Goal: Task Accomplishment & Management: Complete application form

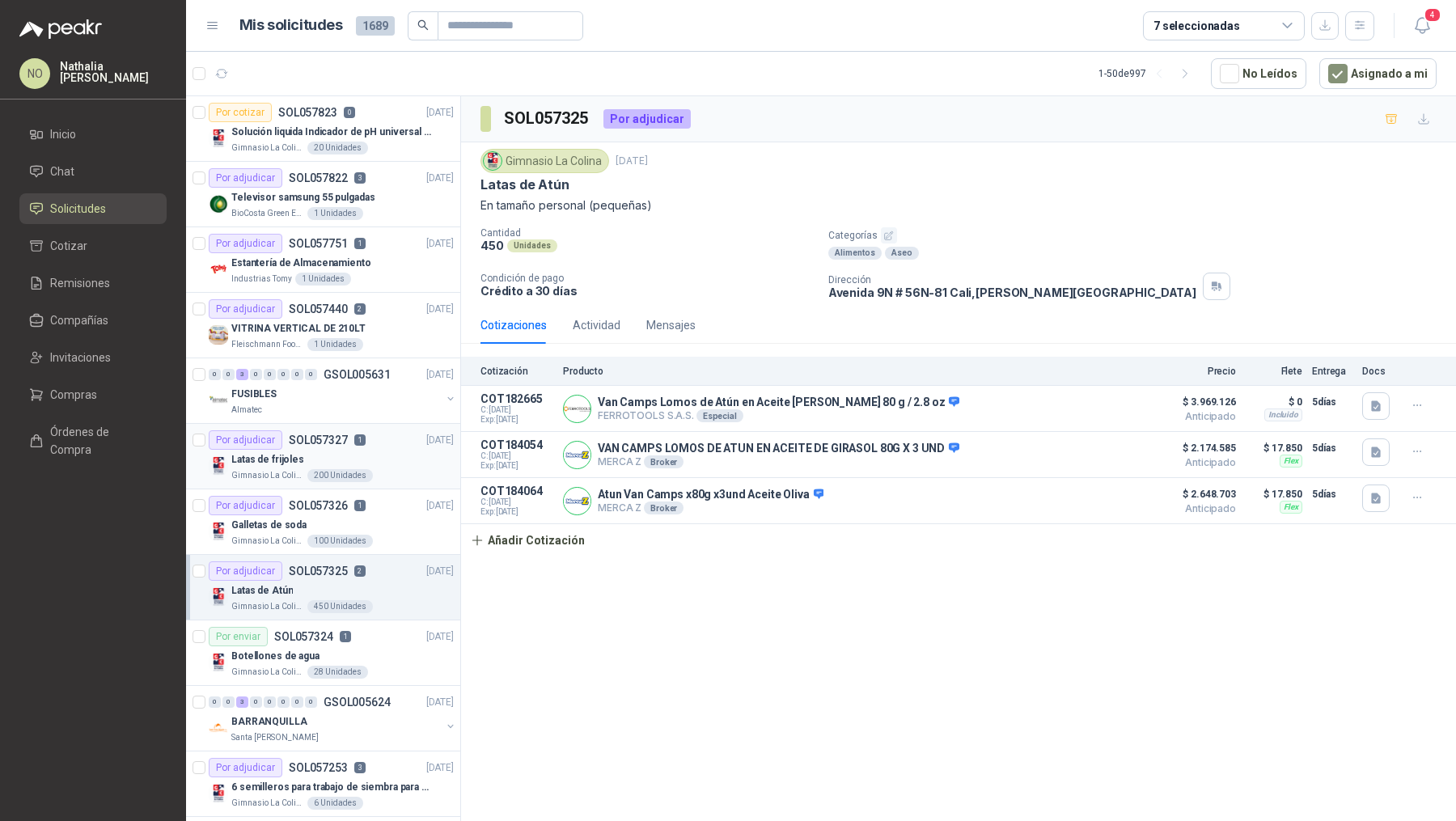
click at [364, 445] on div "Por adjudicar SOL057327 1 [DATE]" at bounding box center [331, 440] width 245 height 19
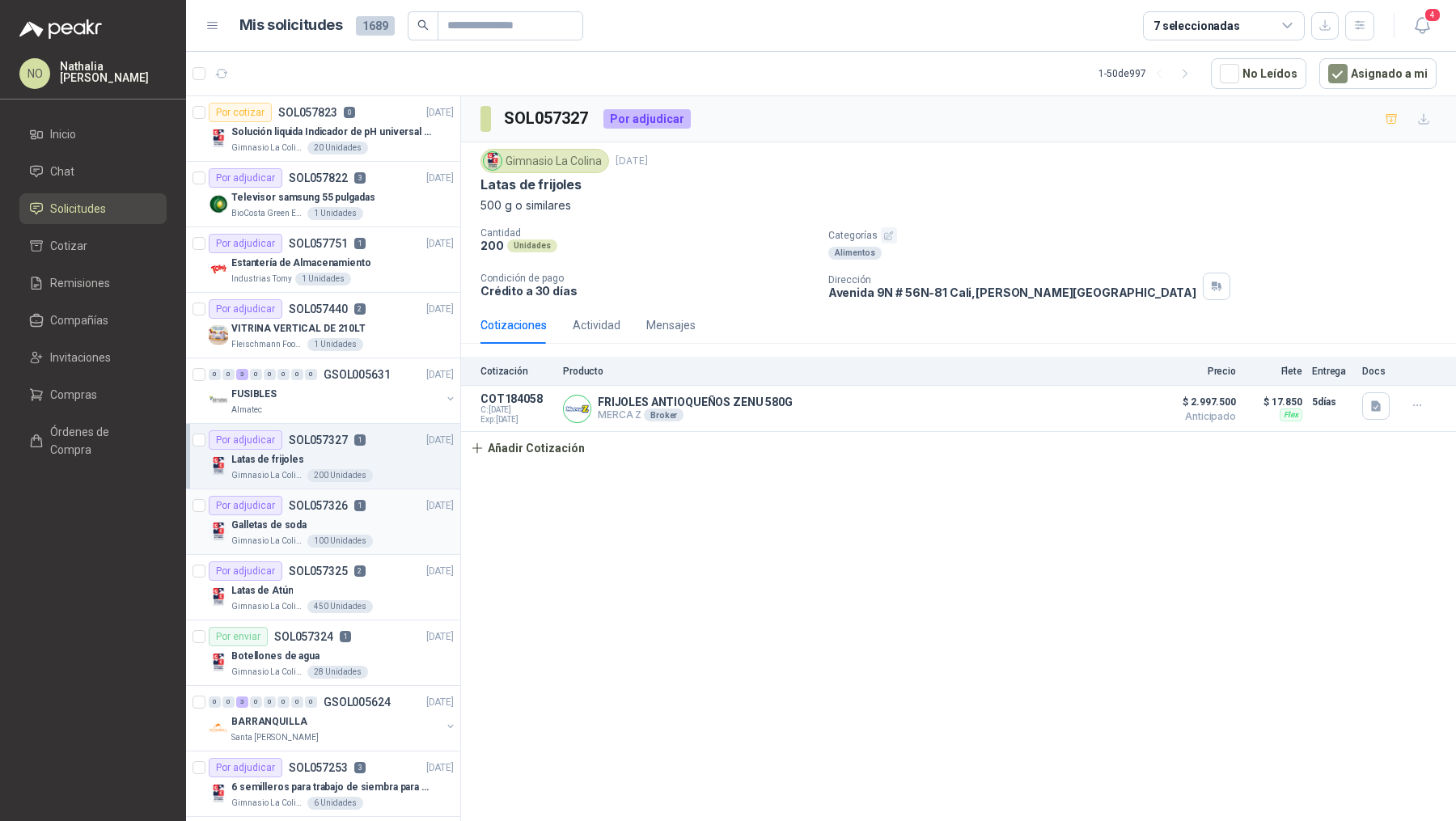
click at [379, 515] on div "Galletas de soda" at bounding box center [342, 525] width 222 height 19
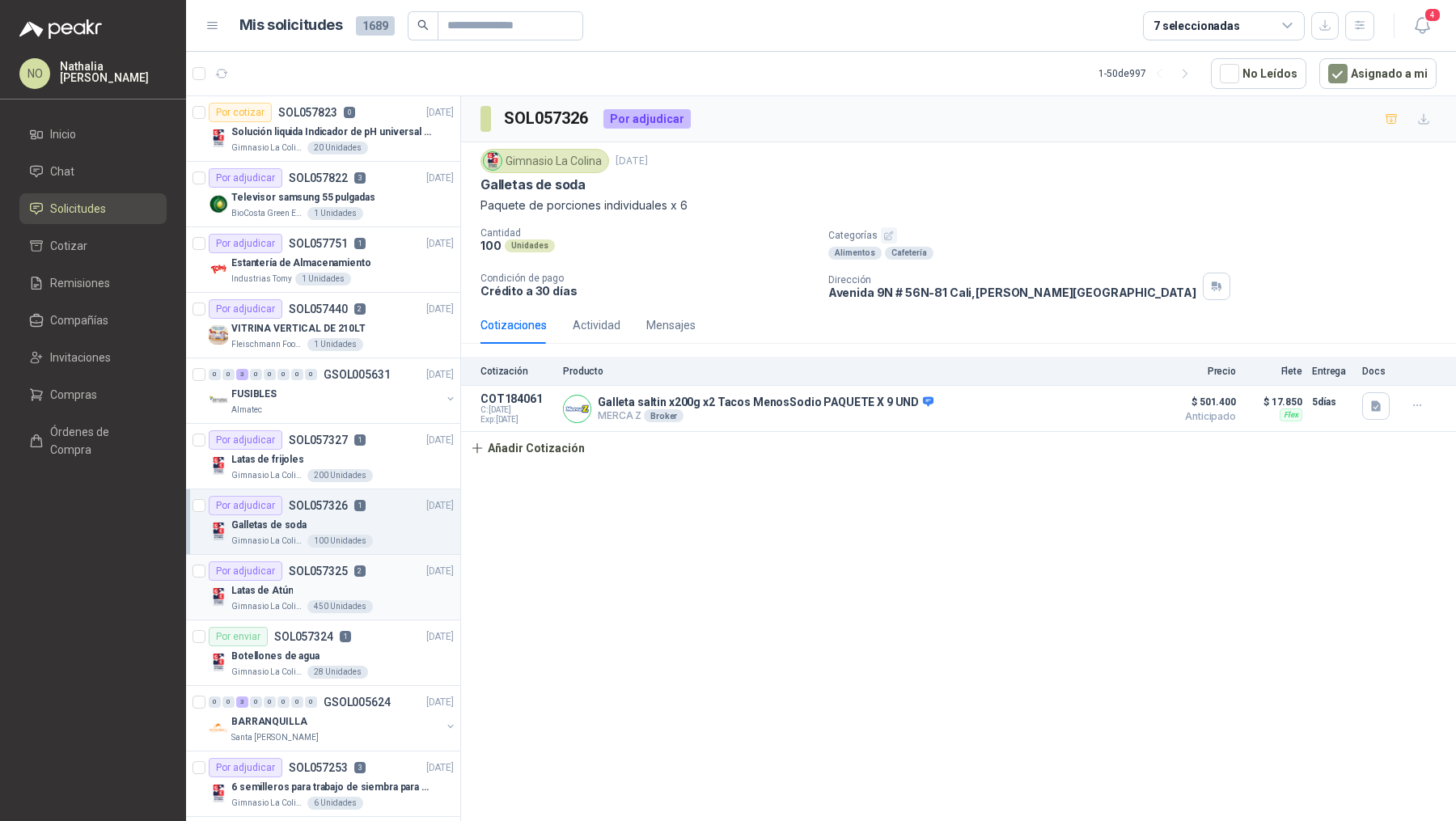
click at [392, 571] on div "Por adjudicar SOL057325 2 [DATE]" at bounding box center [331, 571] width 245 height 19
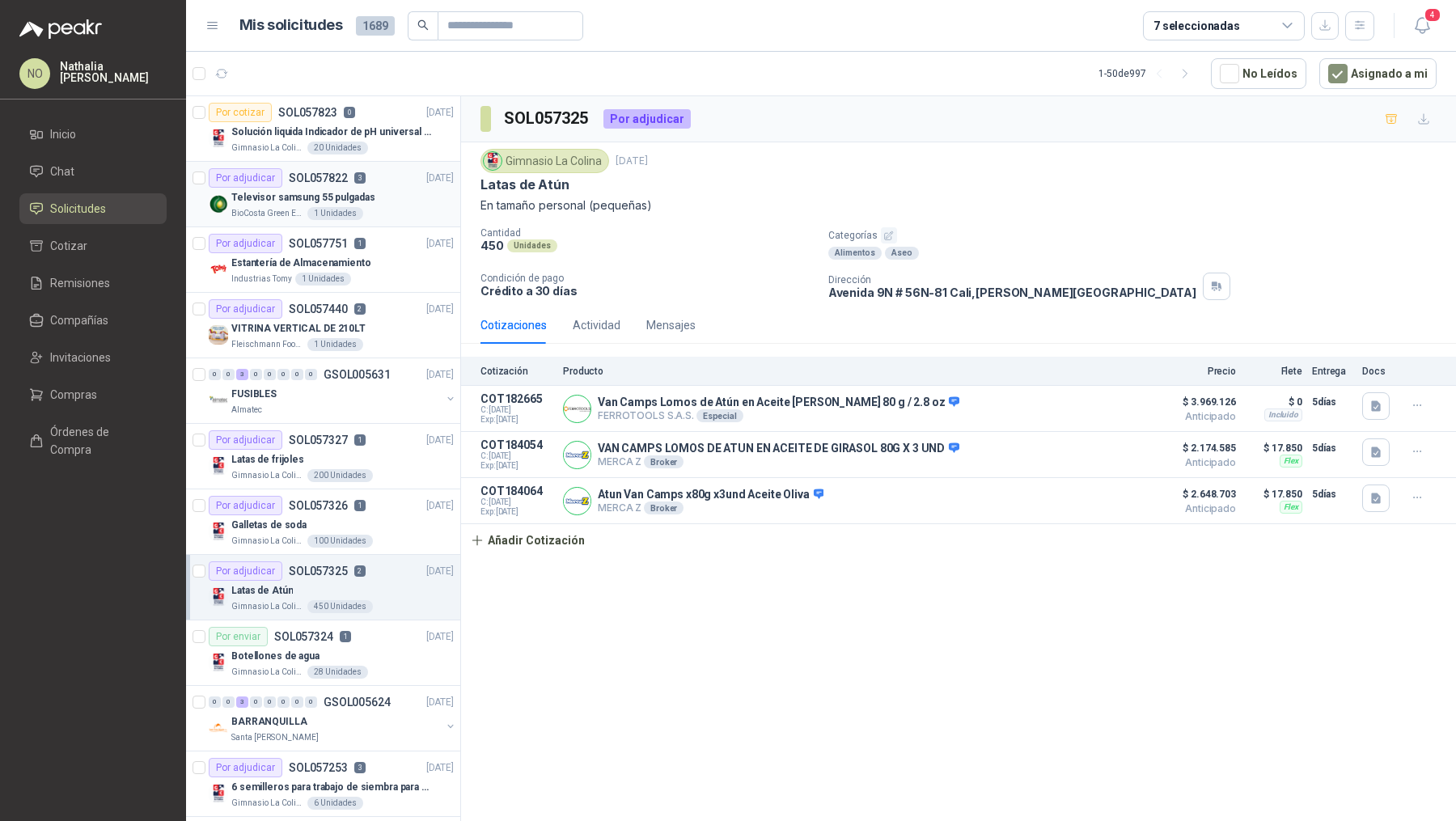
click at [384, 188] on div "Televisor samsung 55 pulgadas" at bounding box center [342, 197] width 222 height 19
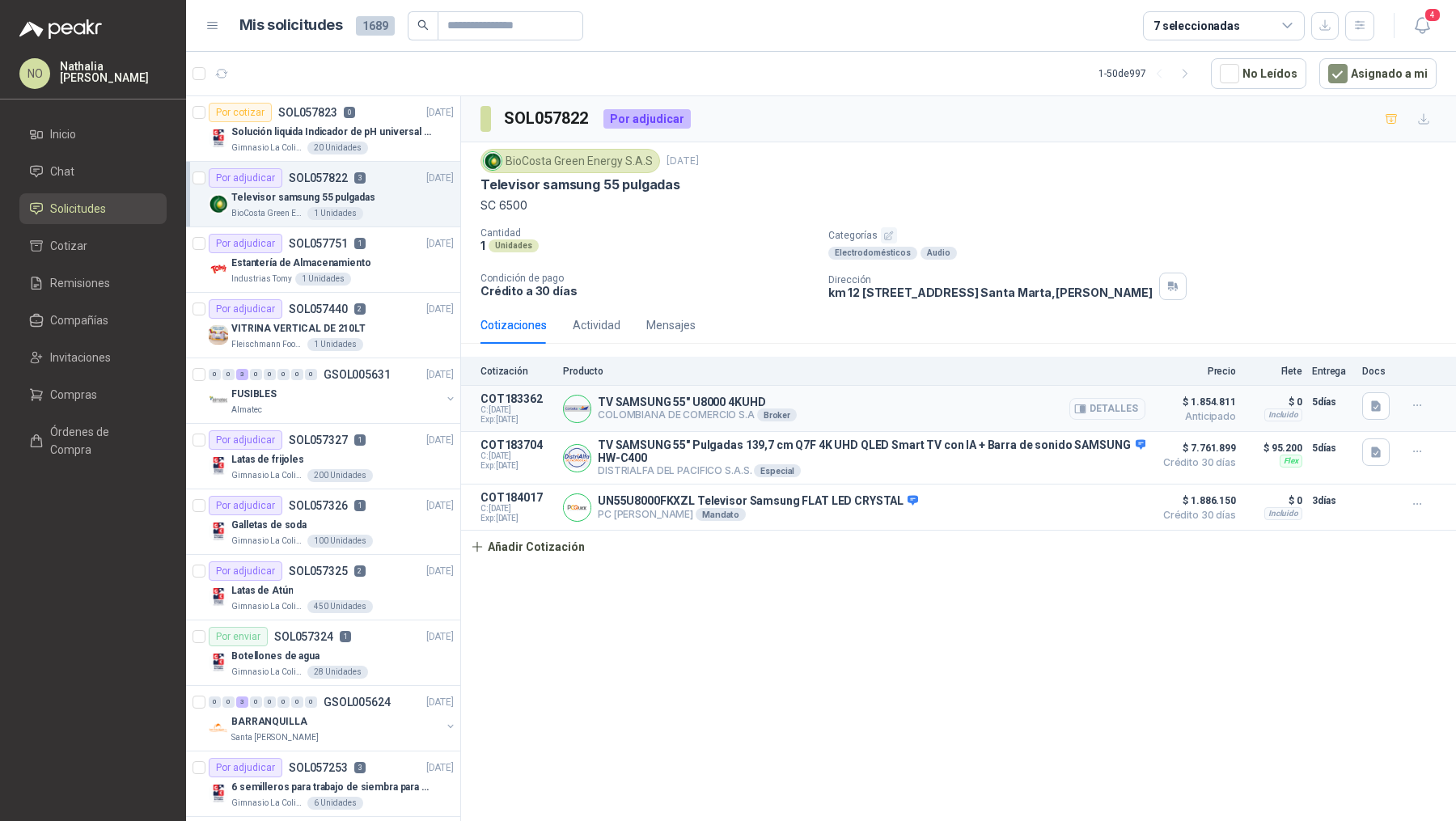
click at [1115, 403] on button "Detalles" at bounding box center [1107, 408] width 76 height 22
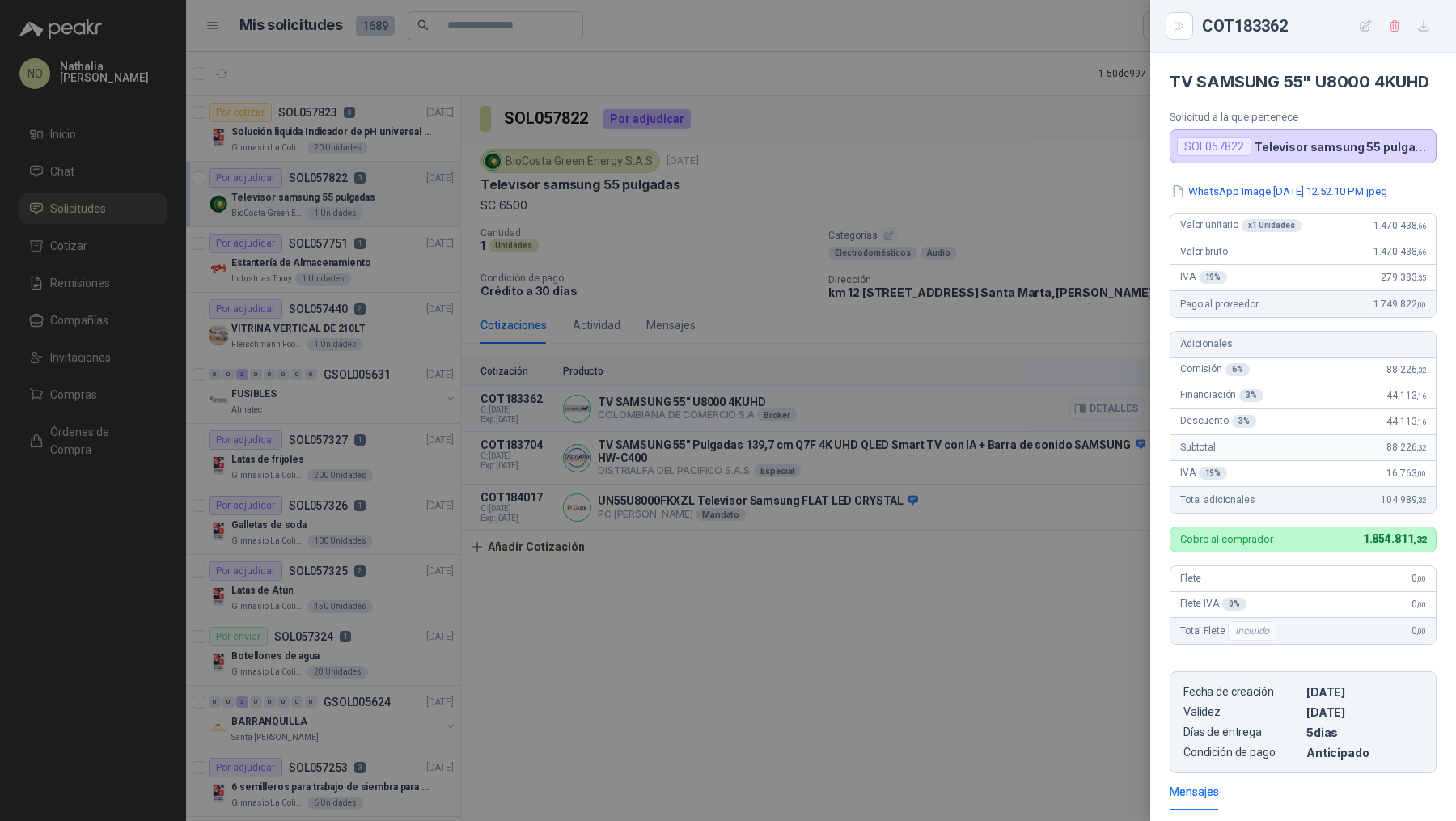
scroll to position [239, 0]
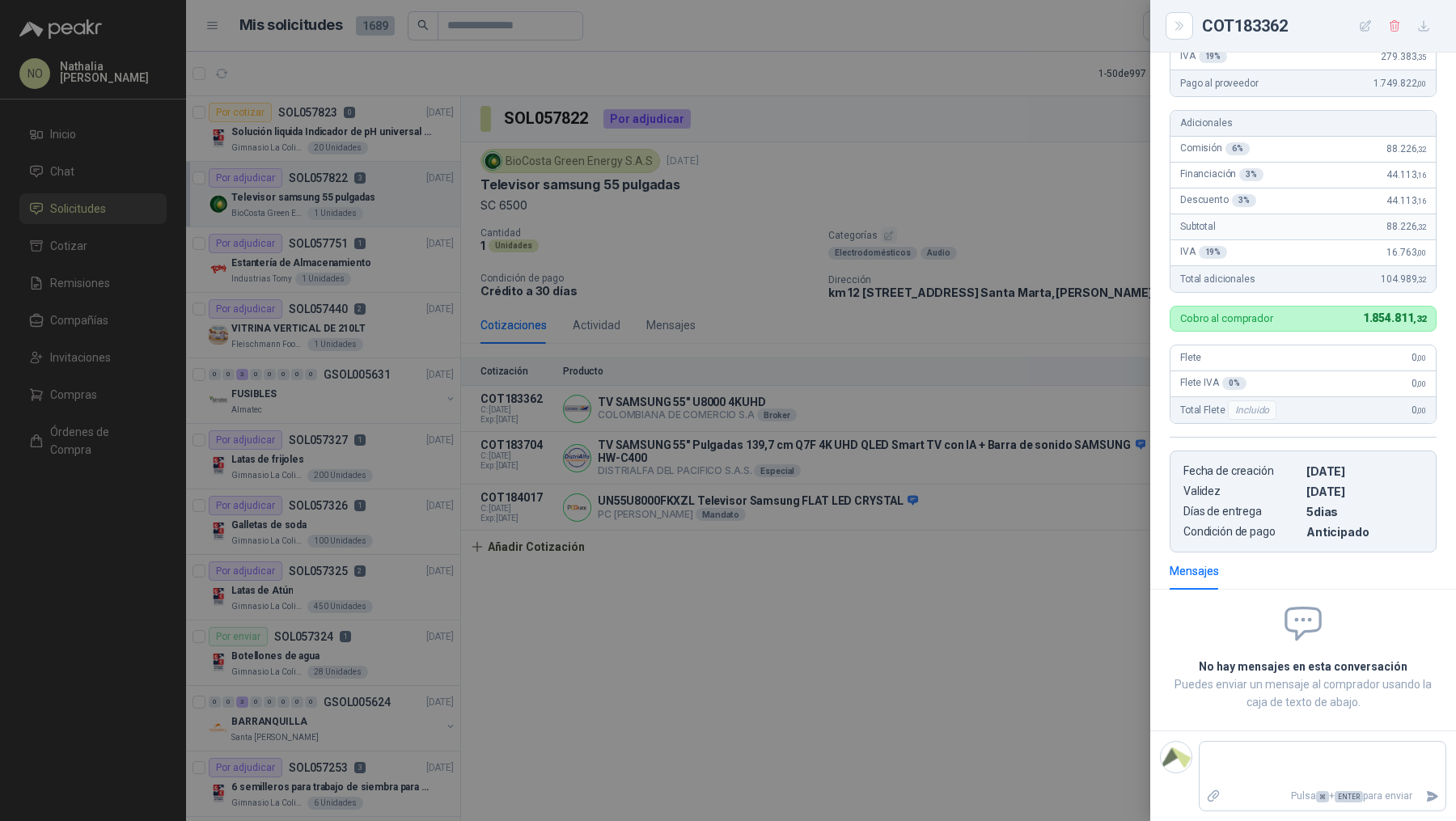
click at [1074, 391] on div at bounding box center [728, 410] width 1456 height 821
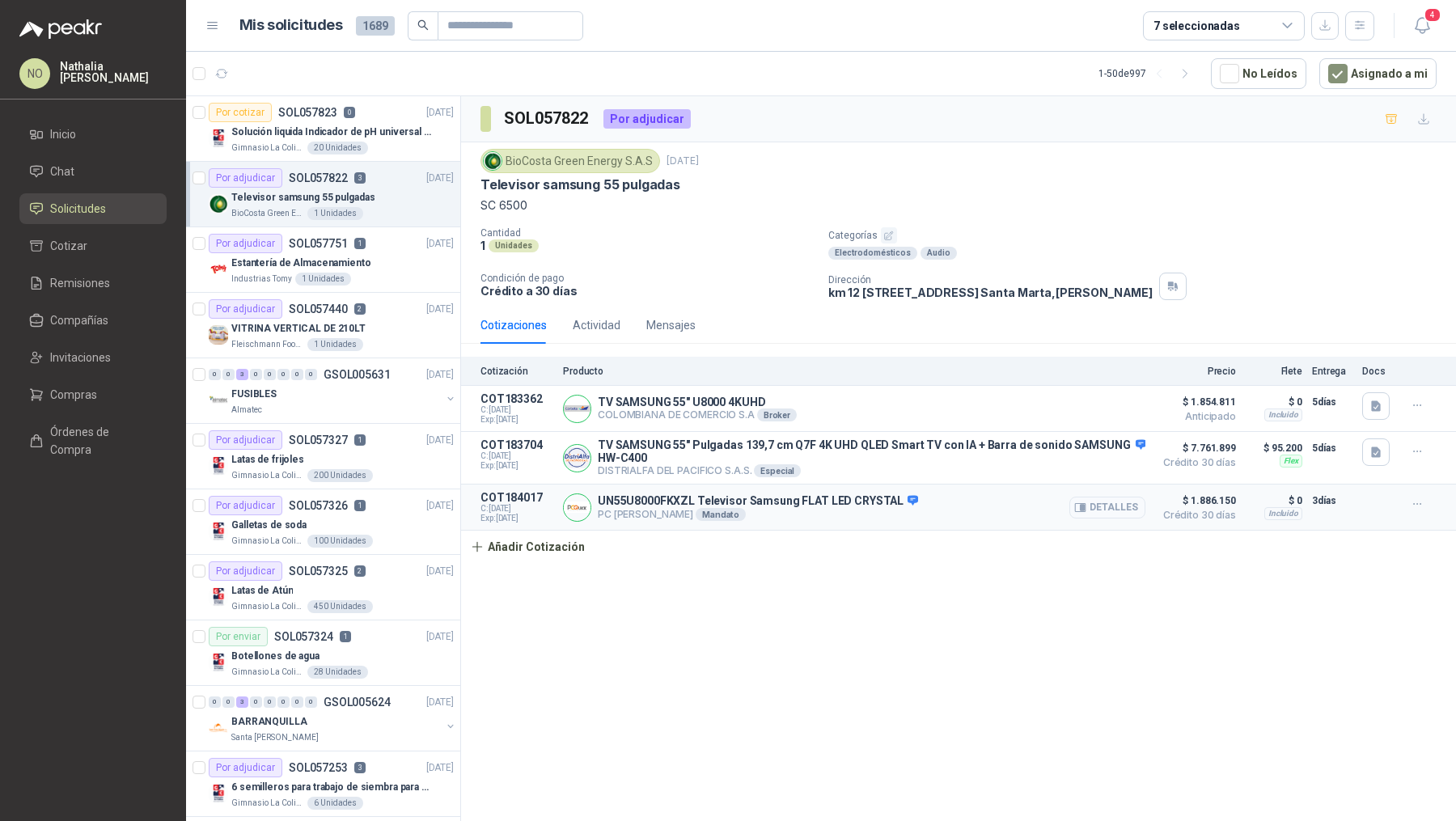
click at [1123, 506] on button "Detalles" at bounding box center [1107, 507] width 76 height 22
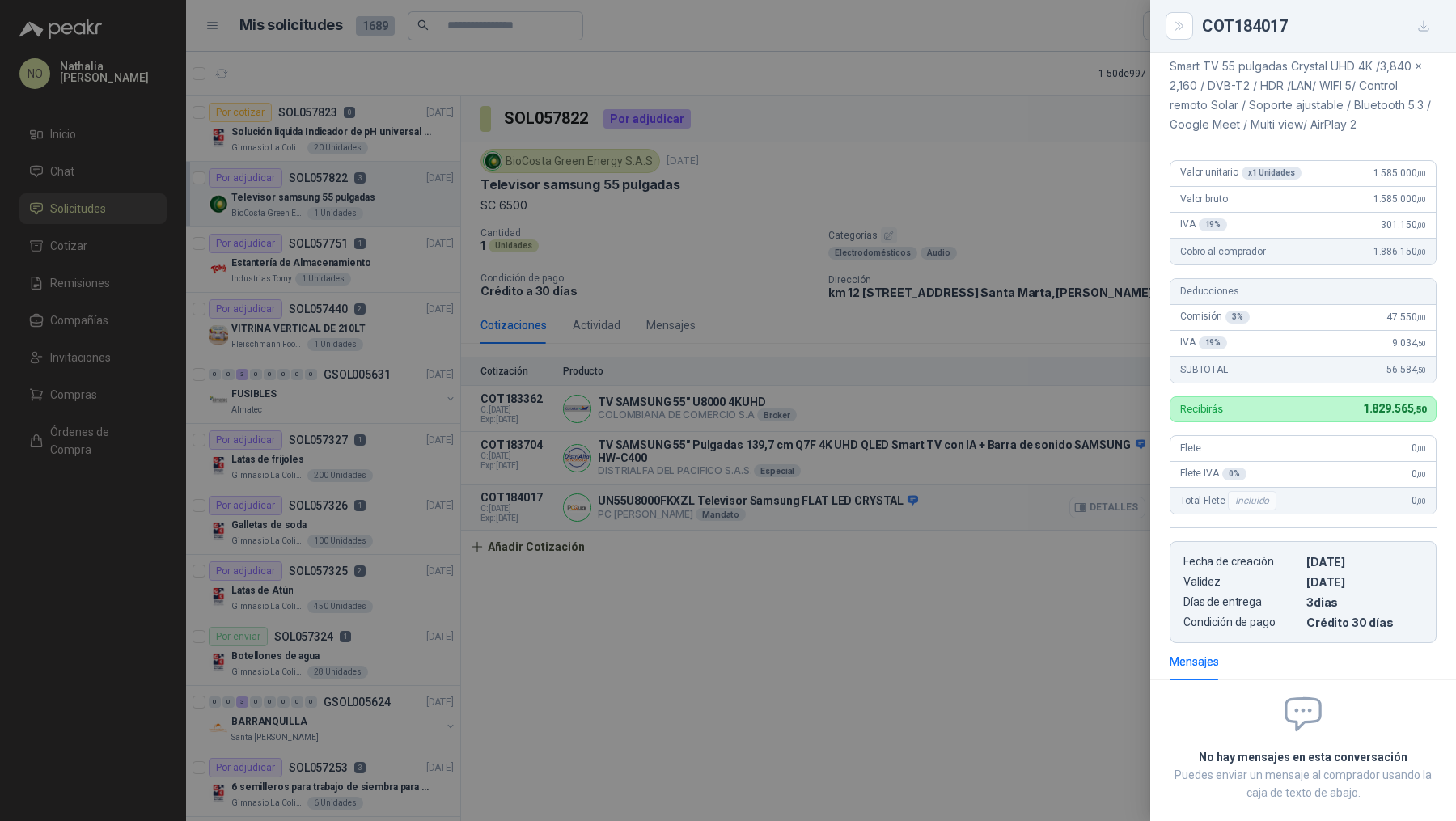
scroll to position [160, 0]
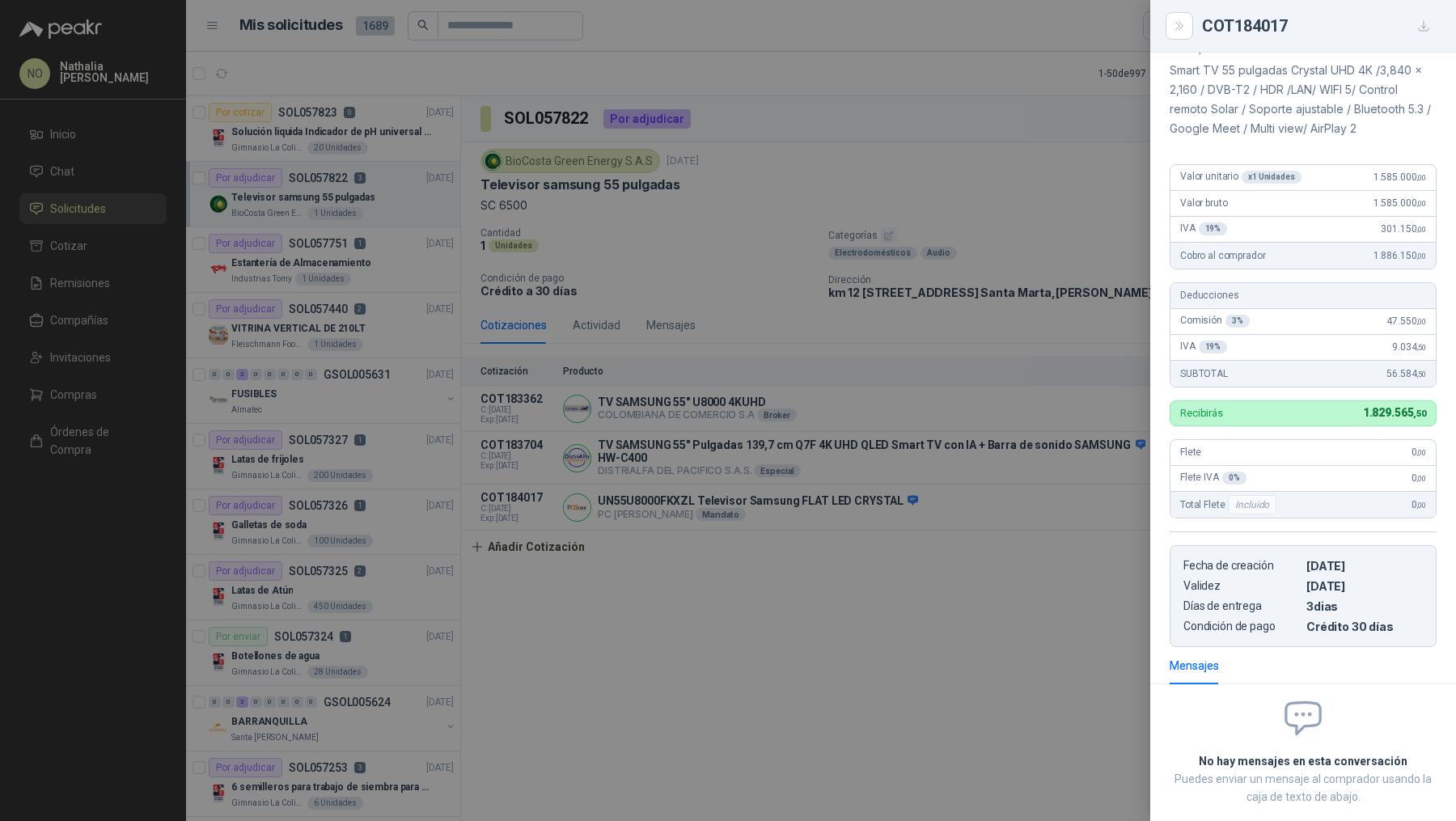
click at [1025, 530] on div at bounding box center [728, 410] width 1456 height 821
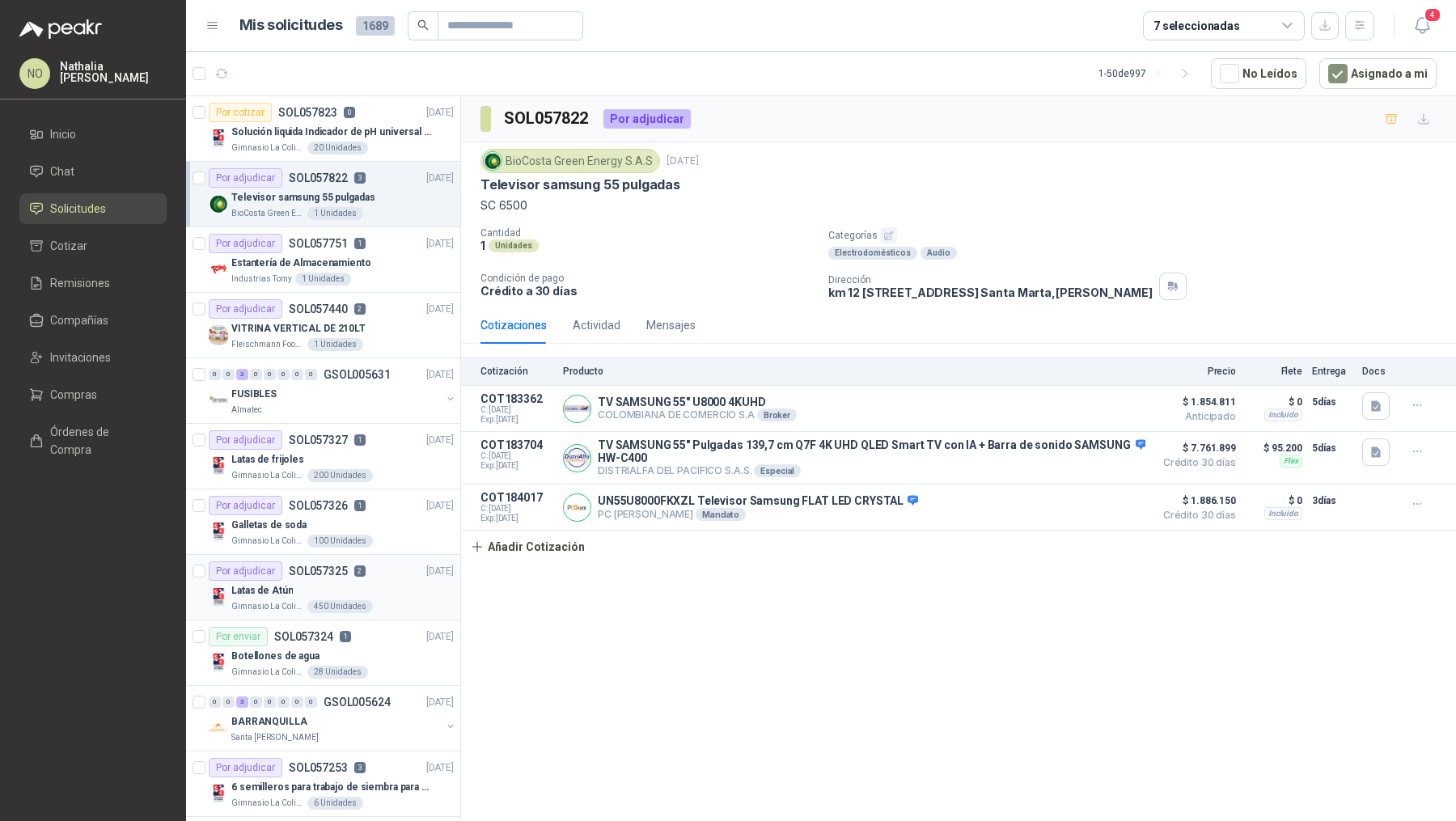
click at [354, 565] on p "2" at bounding box center [360, 571] width 11 height 11
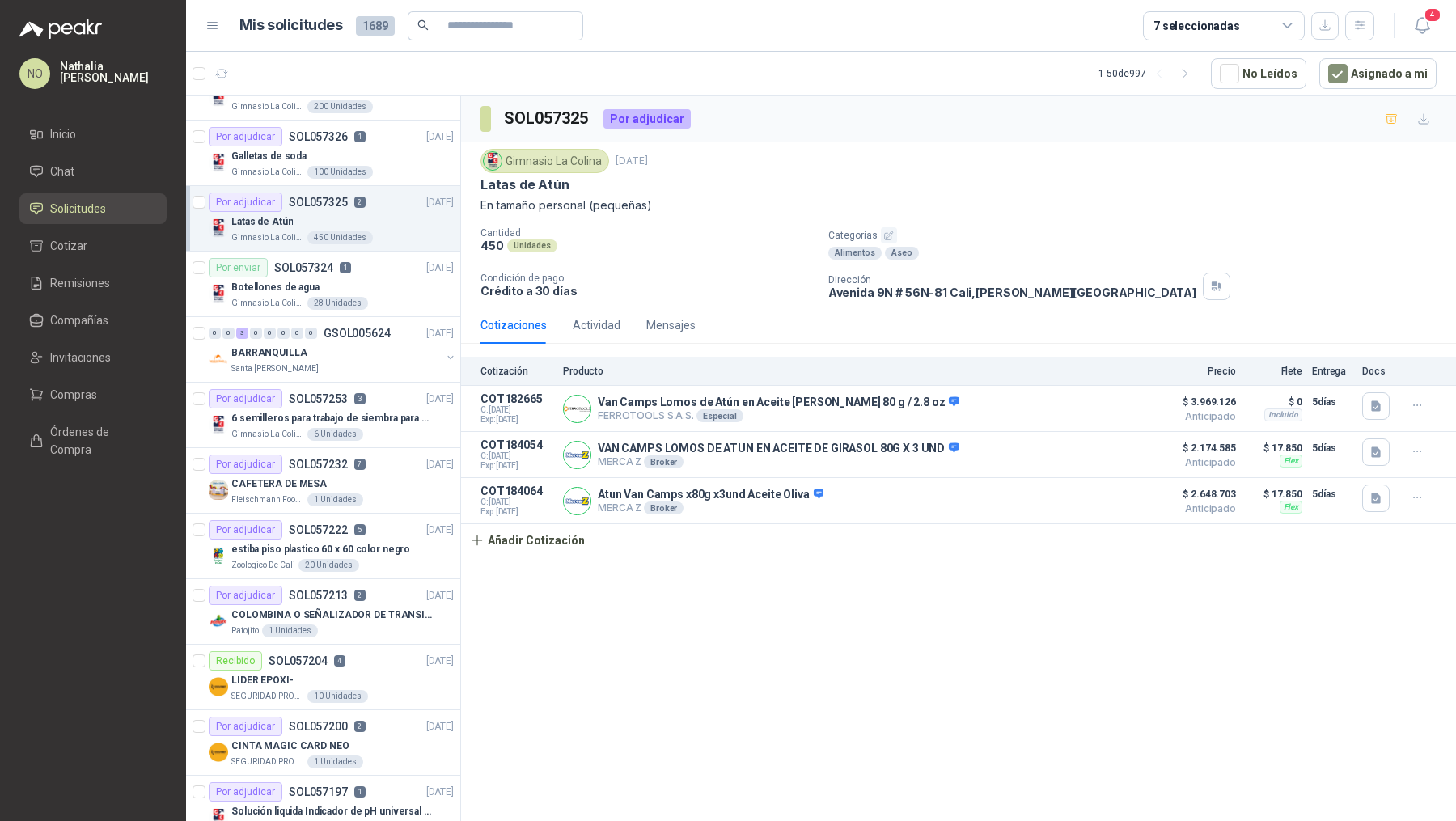
scroll to position [372, 0]
click at [372, 590] on div "Por adjudicar SOL057213 2 [DATE]" at bounding box center [331, 592] width 245 height 19
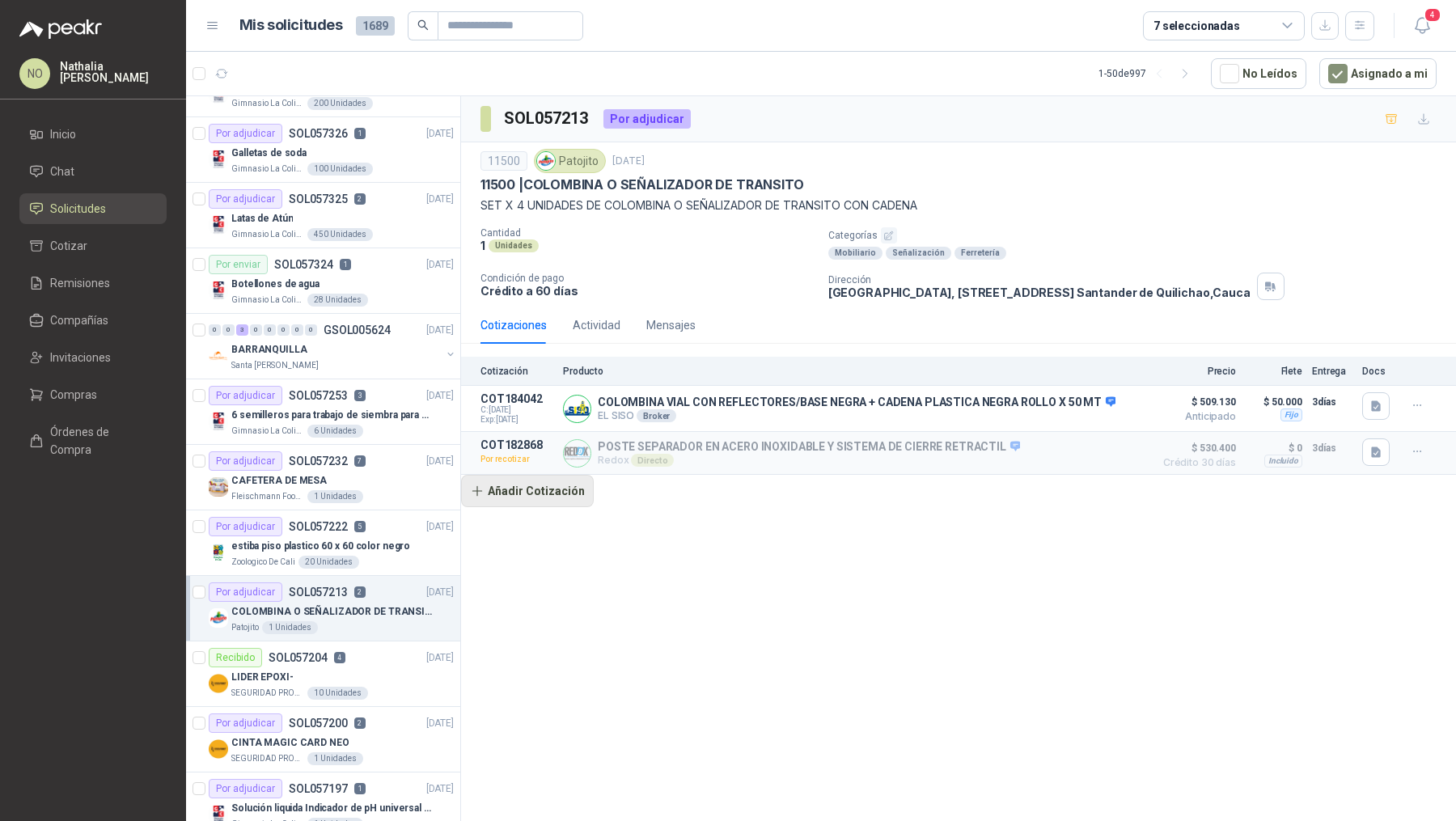
click at [563, 489] on button "Añadir Cotización" at bounding box center [527, 491] width 133 height 32
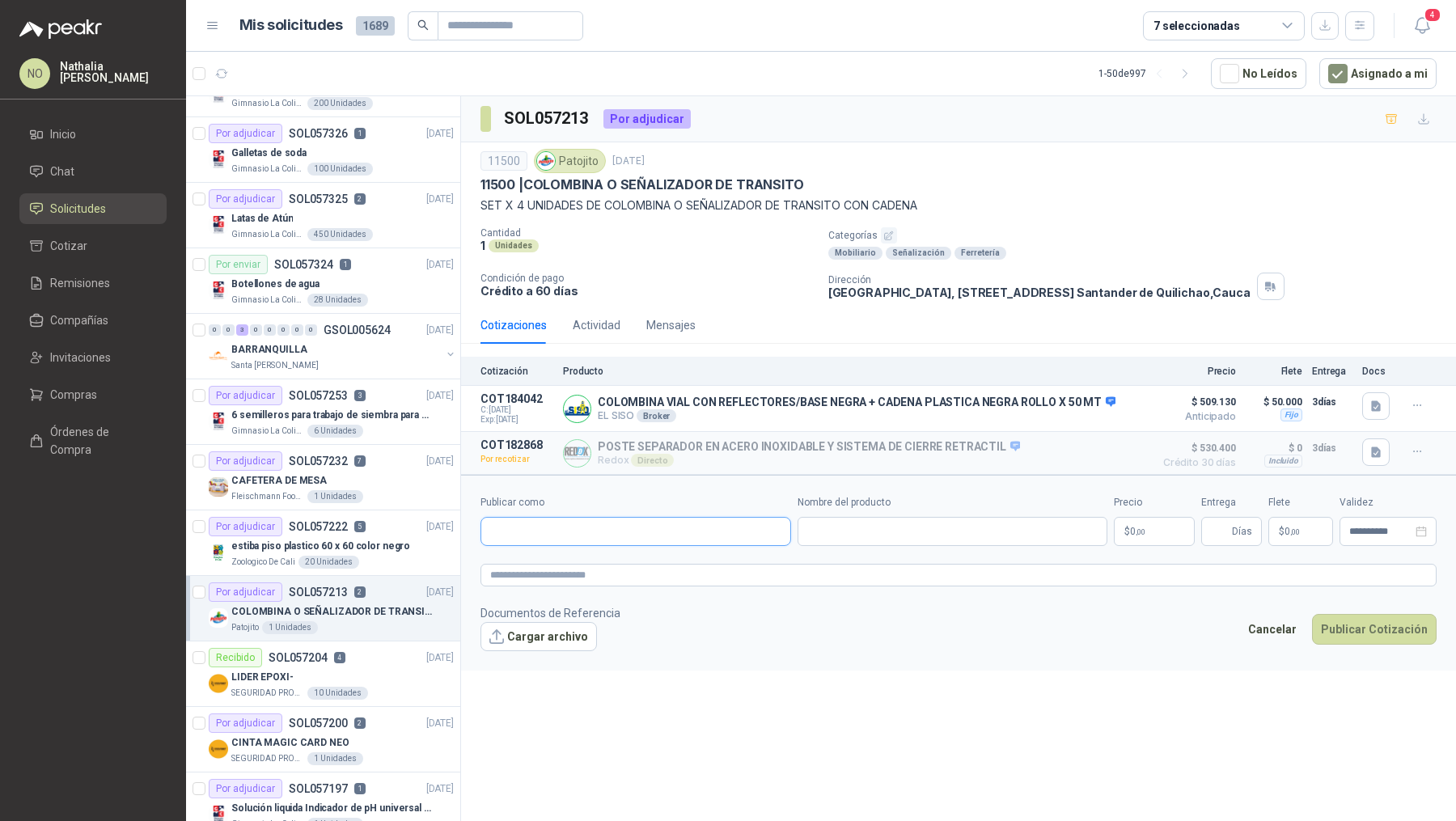
click at [574, 523] on input "Publicar como" at bounding box center [636, 531] width 309 height 28
type input "**********"
click at [582, 576] on button "Homecenter NIT : 800242106" at bounding box center [636, 567] width 296 height 28
type input "**********"
